Goal: Task Accomplishment & Management: Manage account settings

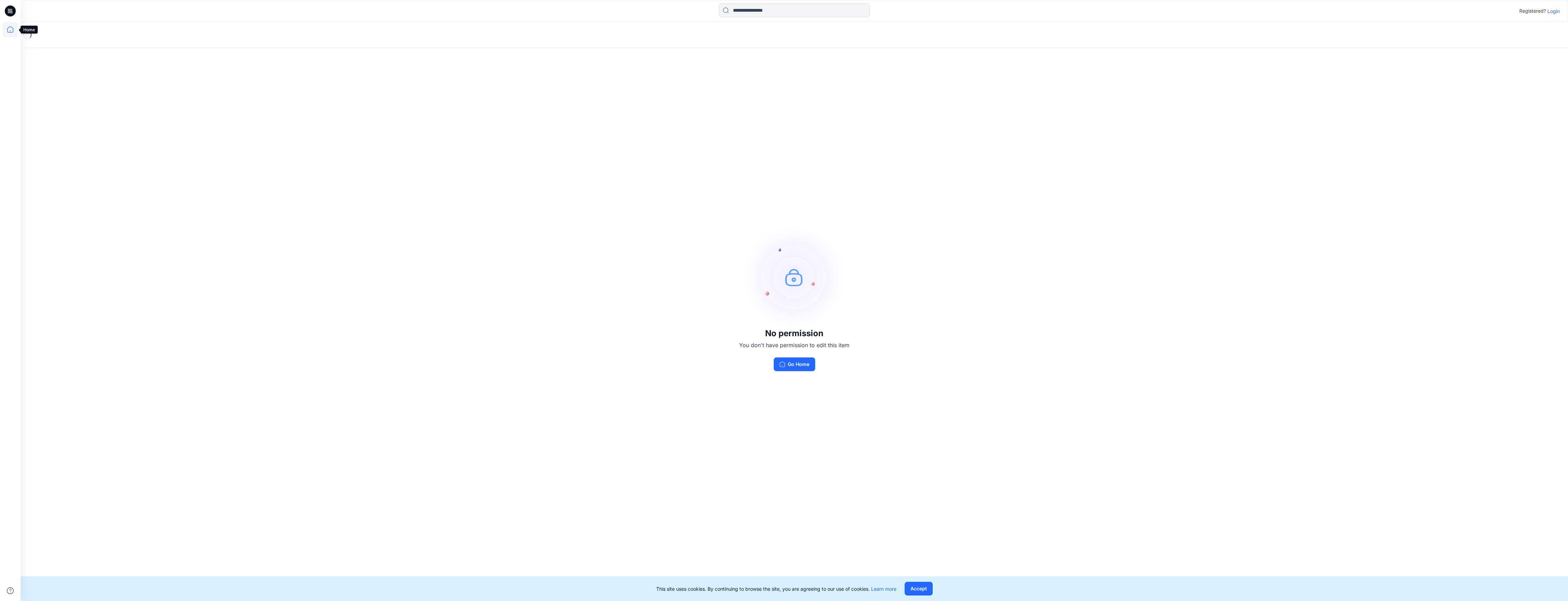
click at [9, 28] on icon at bounding box center [10, 29] width 15 height 15
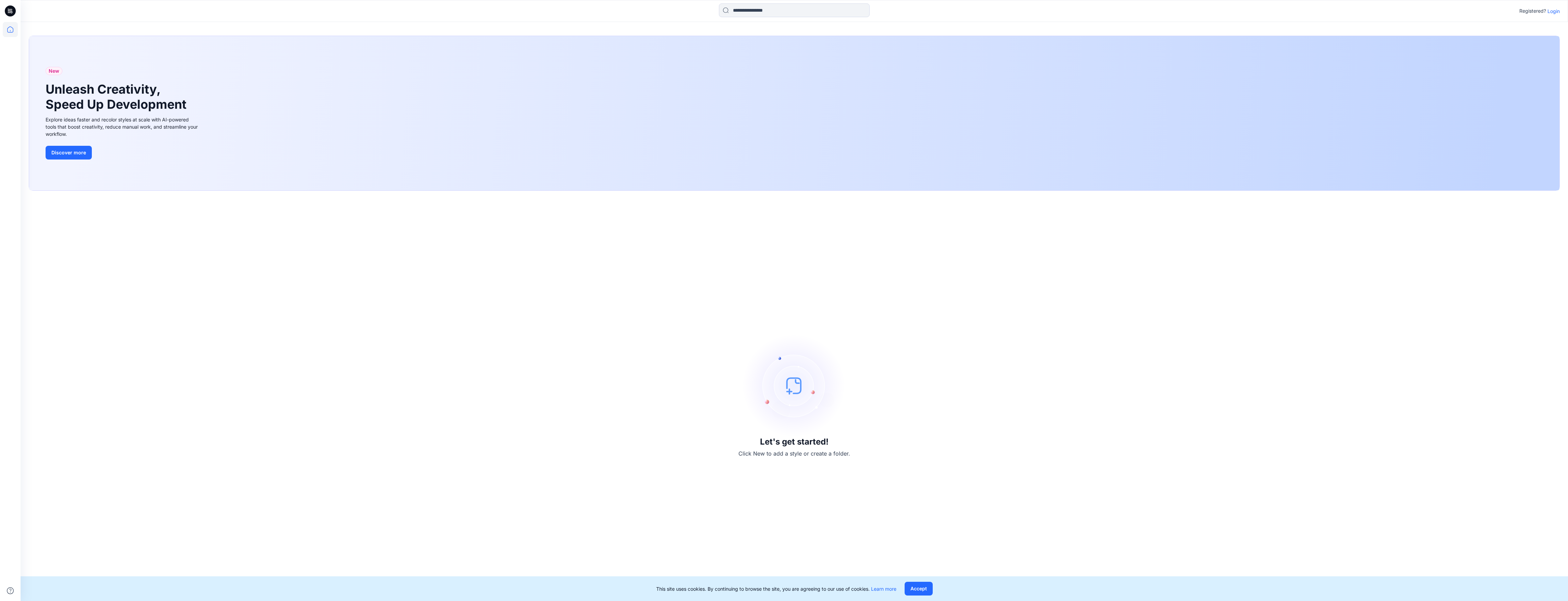
click at [9, 30] on icon at bounding box center [10, 29] width 15 height 15
click at [9, 31] on icon at bounding box center [10, 29] width 15 height 15
click at [1555, 9] on p "Login" at bounding box center [1553, 11] width 12 height 8
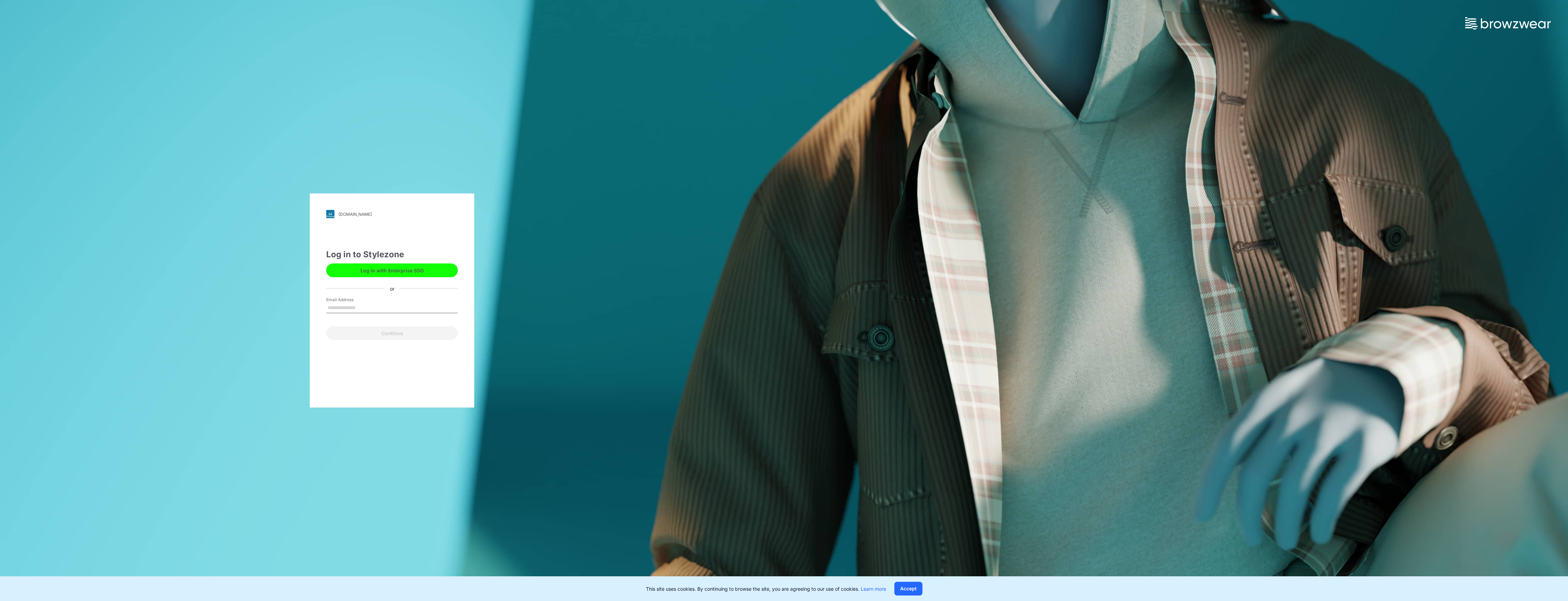
click at [358, 304] on input "Email Address" at bounding box center [391, 307] width 132 height 10
type input "**********"
click at [383, 334] on button "Continue" at bounding box center [391, 333] width 132 height 13
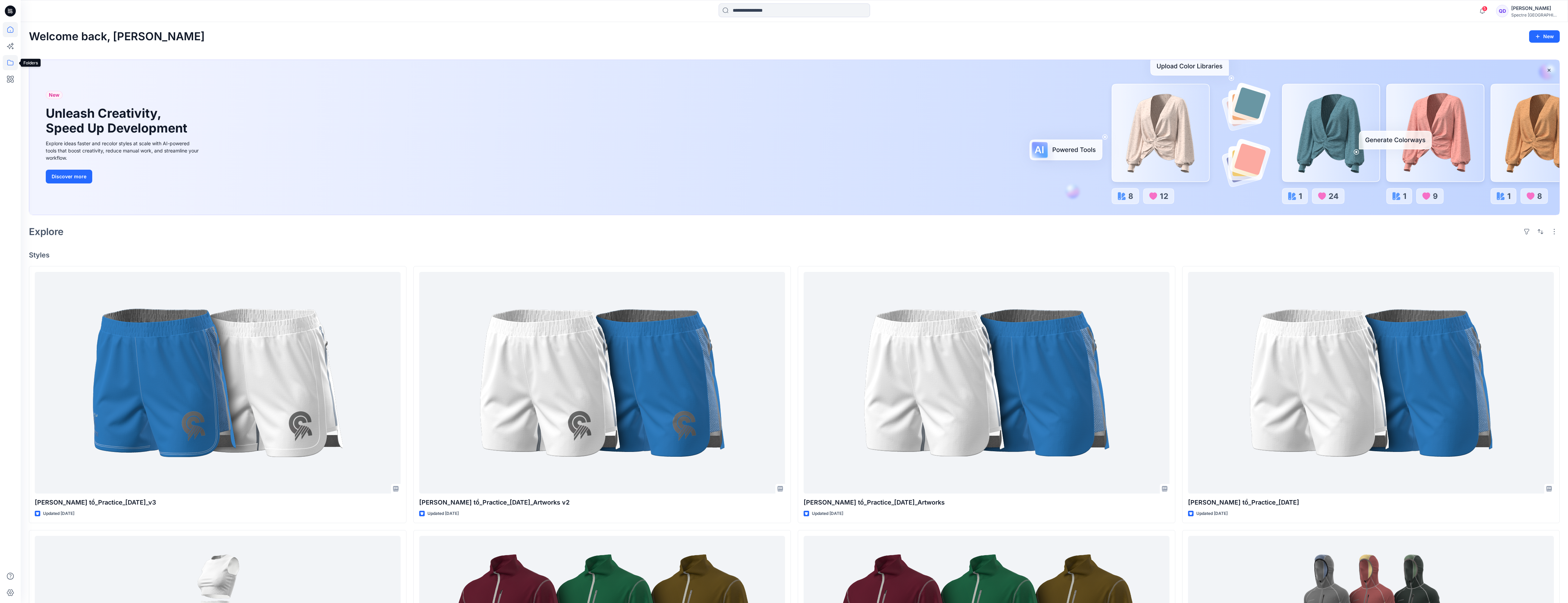
click at [9, 62] on icon at bounding box center [10, 63] width 15 height 15
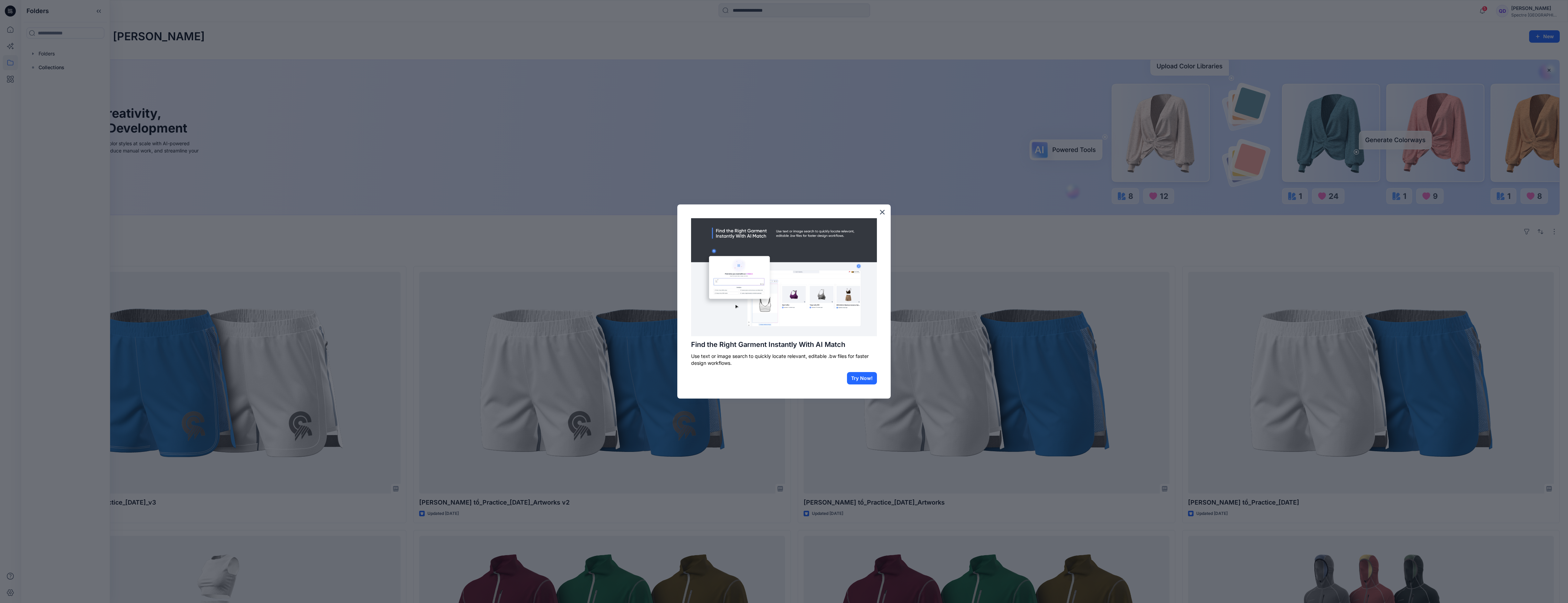
click at [32, 52] on div at bounding box center [784, 302] width 1568 height 603
click at [881, 213] on button "×" at bounding box center [882, 212] width 7 height 11
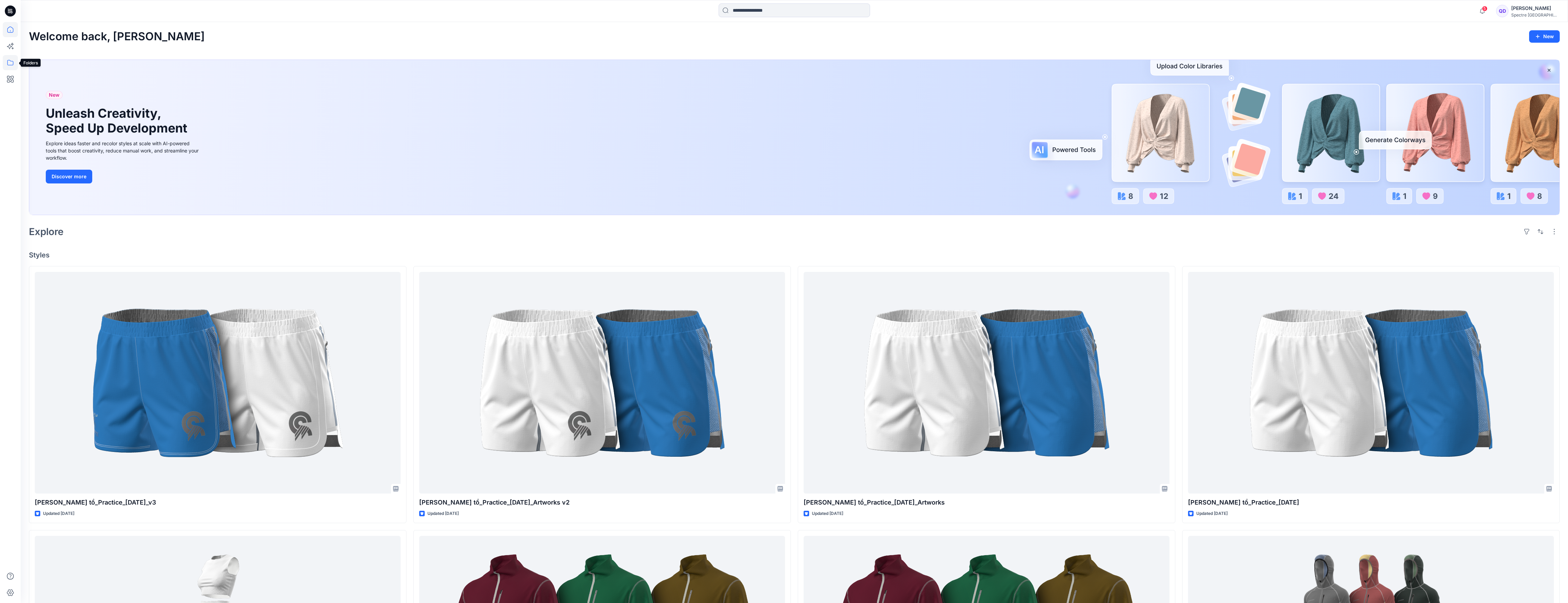
click at [9, 61] on icon at bounding box center [10, 63] width 15 height 15
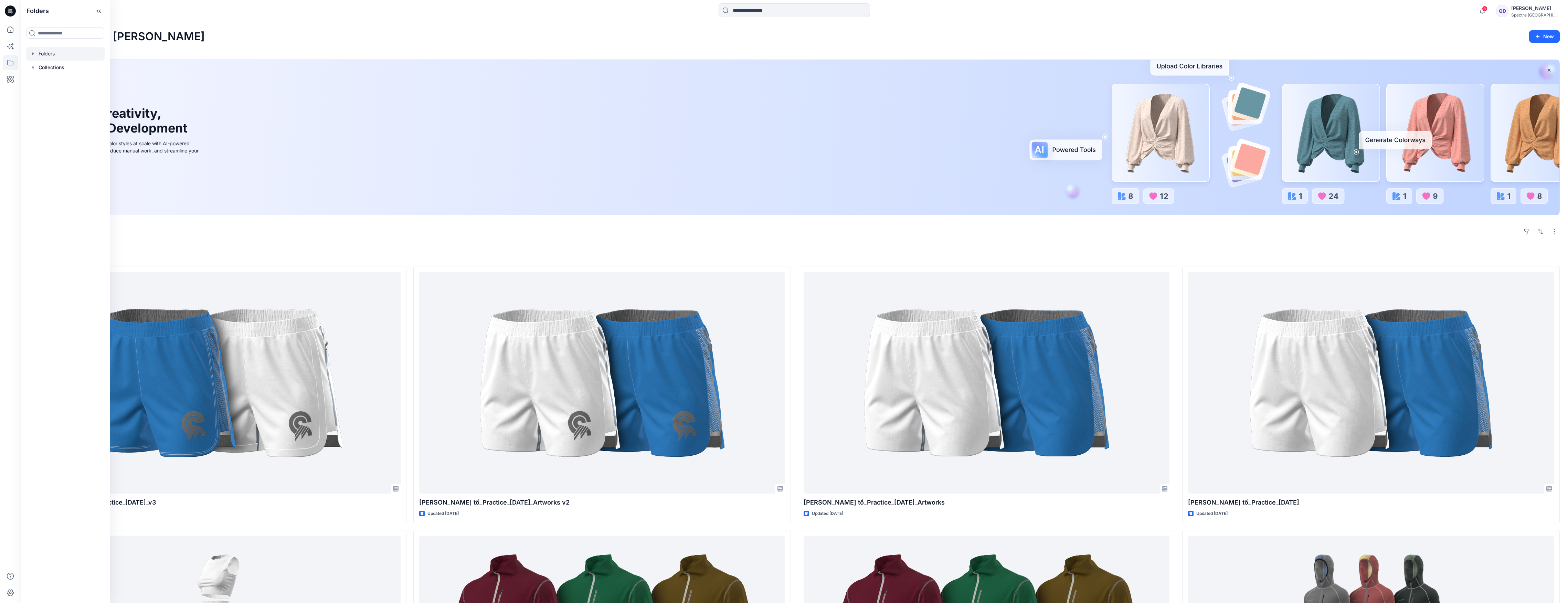
click at [31, 52] on icon "button" at bounding box center [33, 54] width 6 height 6
